Goal: Transaction & Acquisition: Purchase product/service

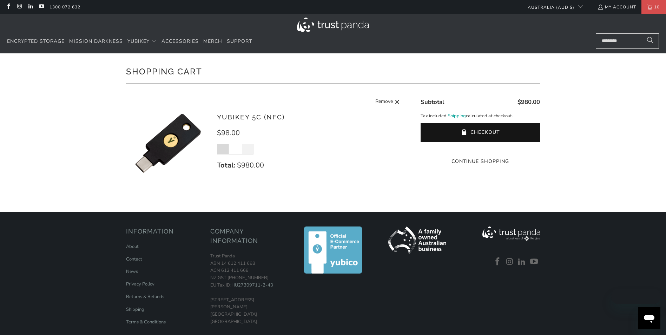
click at [224, 152] on span at bounding box center [223, 149] width 7 height 7
type input "*"
click at [224, 152] on div "*" at bounding box center [240, 149] width 46 height 11
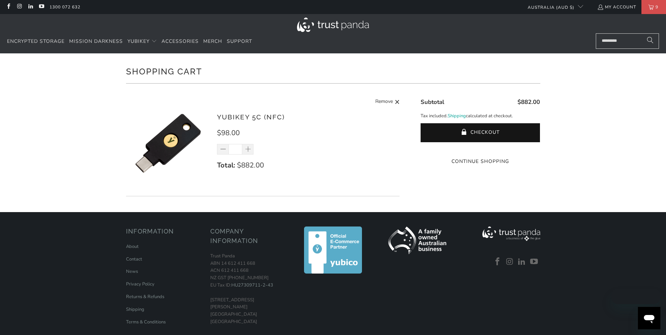
click at [224, 150] on span at bounding box center [223, 149] width 7 height 7
type input "*"
click at [224, 150] on div "*" at bounding box center [240, 149] width 46 height 11
click at [239, 149] on input "*" at bounding box center [236, 149] width 14 height 11
drag, startPoint x: 239, startPoint y: 148, endPoint x: 222, endPoint y: 149, distance: 16.9
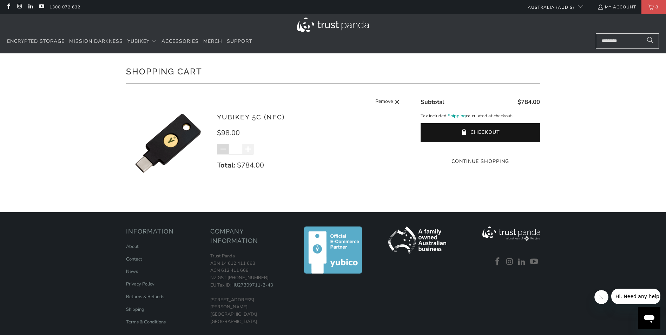
click at [222, 149] on div "*" at bounding box center [240, 149] width 46 height 11
click at [238, 147] on input "*" at bounding box center [236, 149] width 14 height 11
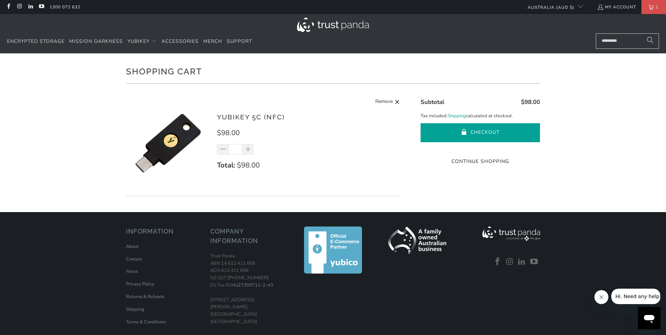
click at [461, 130] on span "submit" at bounding box center [464, 132] width 6 height 7
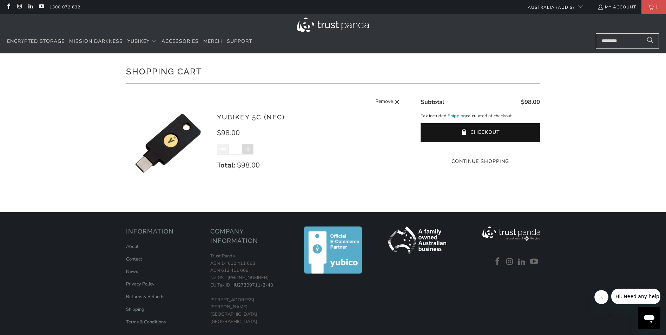
click at [248, 148] on span at bounding box center [248, 149] width 7 height 7
type input "*"
click at [248, 148] on div "*" at bounding box center [240, 149] width 46 height 11
click at [248, 150] on span at bounding box center [248, 149] width 7 height 7
type input "*"
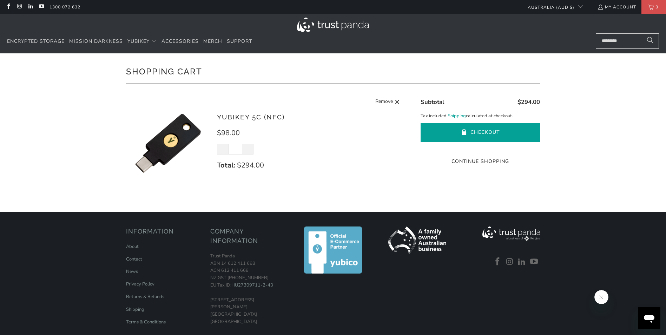
click at [463, 132] on span "submit" at bounding box center [464, 132] width 6 height 7
